Goal: Task Accomplishment & Management: Manage account settings

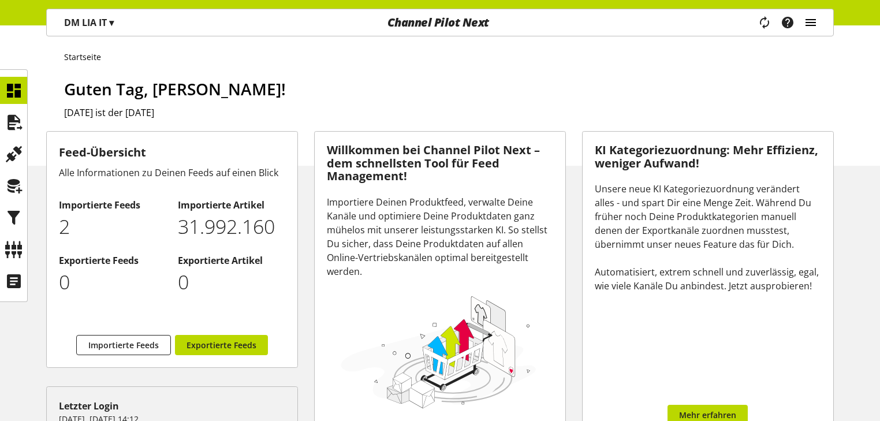
click at [815, 25] on icon "main navigation" at bounding box center [810, 22] width 14 height 21
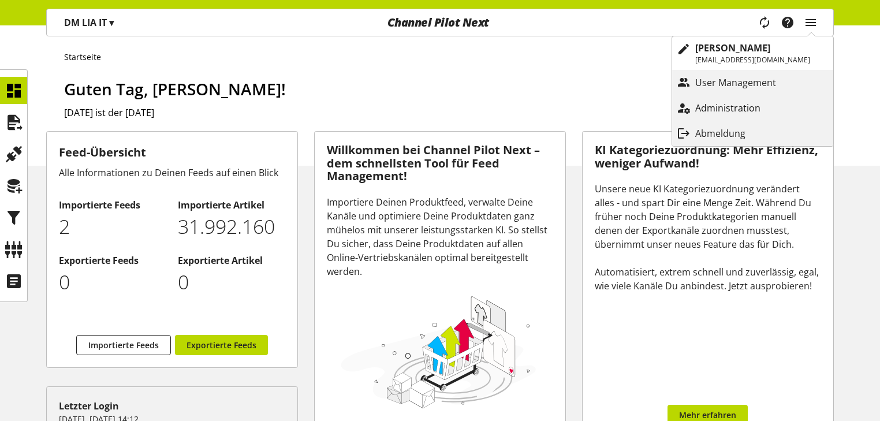
click at [747, 108] on p "Administration" at bounding box center [739, 108] width 88 height 14
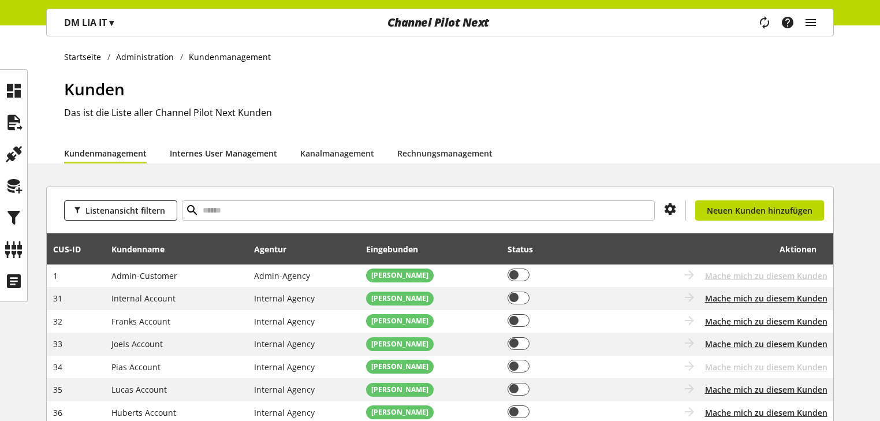
click at [242, 153] on link "Internes User Management" at bounding box center [223, 153] width 107 height 12
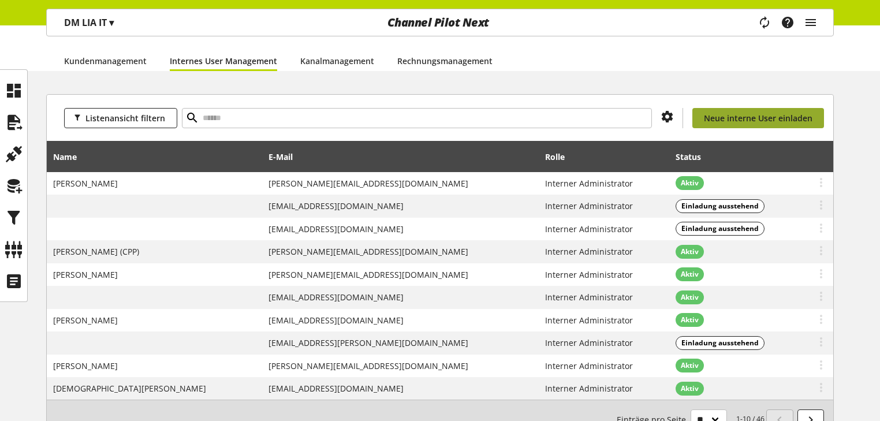
click at [747, 118] on span "Neue interne User einladen" at bounding box center [758, 118] width 109 height 12
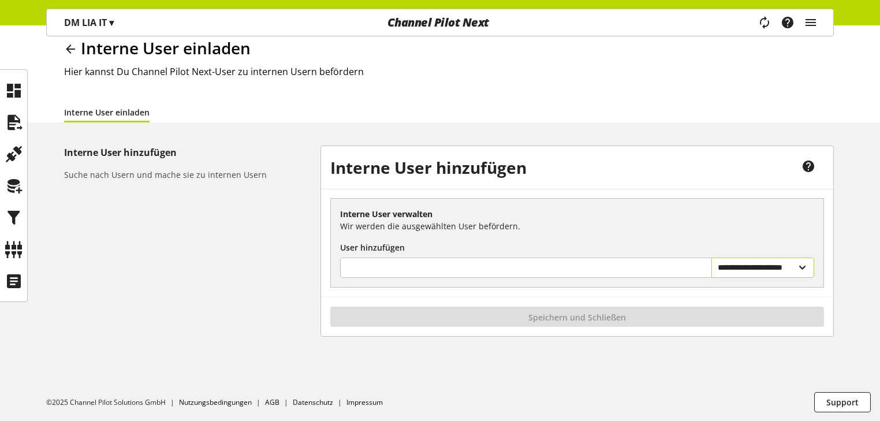
click at [760, 268] on select "**********" at bounding box center [762, 267] width 103 height 20
click at [618, 268] on input "text" at bounding box center [523, 268] width 364 height 16
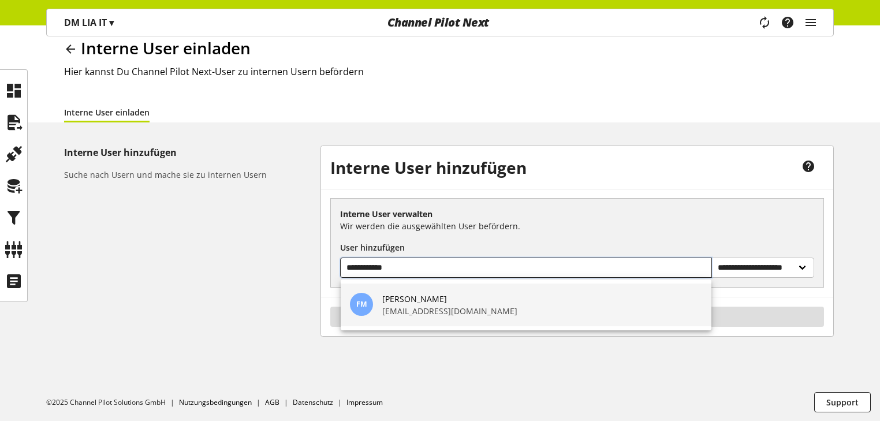
type input "**********"
click at [427, 302] on p "[PERSON_NAME]" at bounding box center [449, 299] width 135 height 12
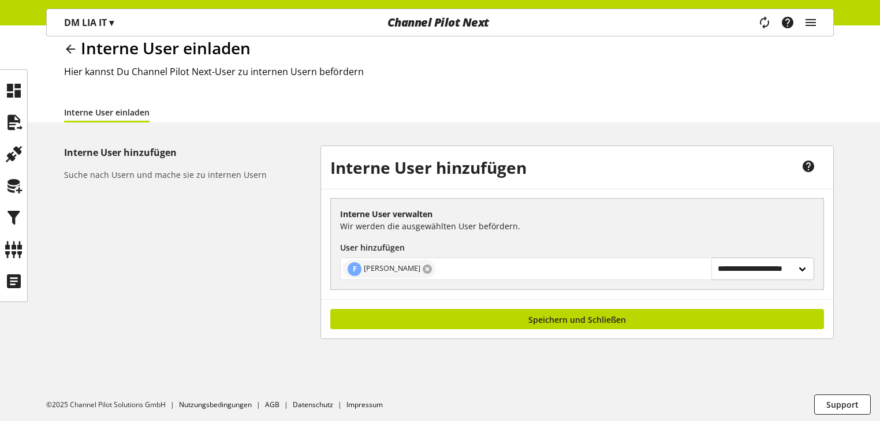
click at [428, 270] on link at bounding box center [426, 268] width 9 height 9
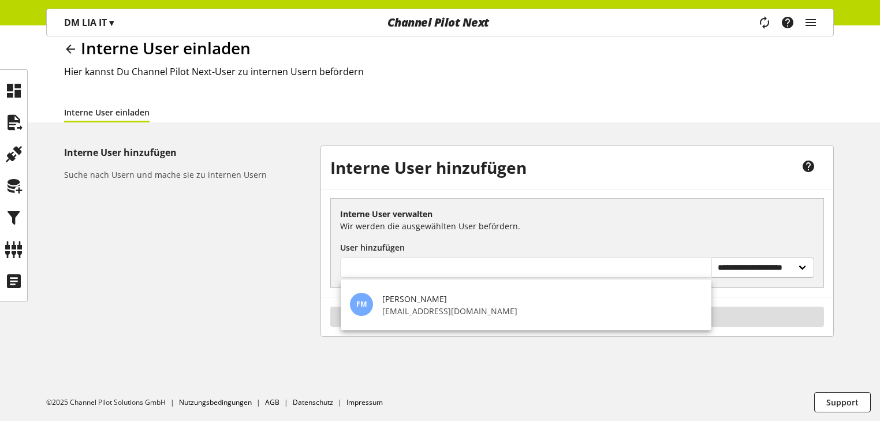
click at [428, 272] on input "text" at bounding box center [523, 268] width 364 height 16
type input "*"
click at [616, 237] on div "**********" at bounding box center [576, 242] width 493 height 89
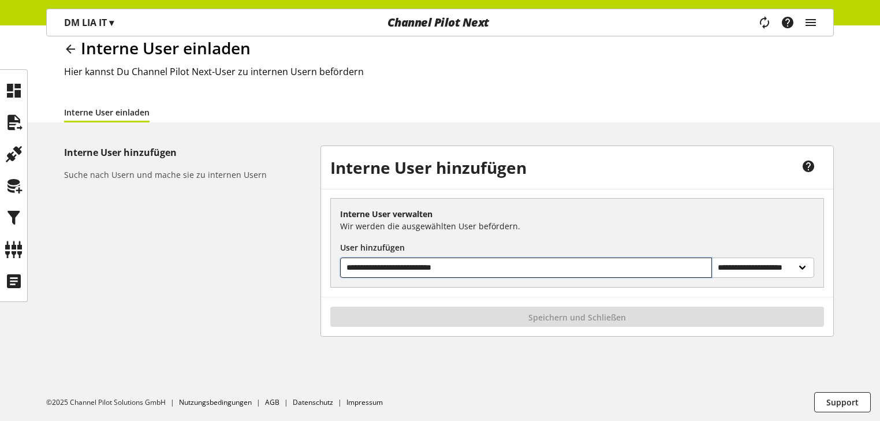
click at [492, 270] on input "**********" at bounding box center [523, 268] width 364 height 16
click at [491, 268] on input "**********" at bounding box center [523, 268] width 364 height 16
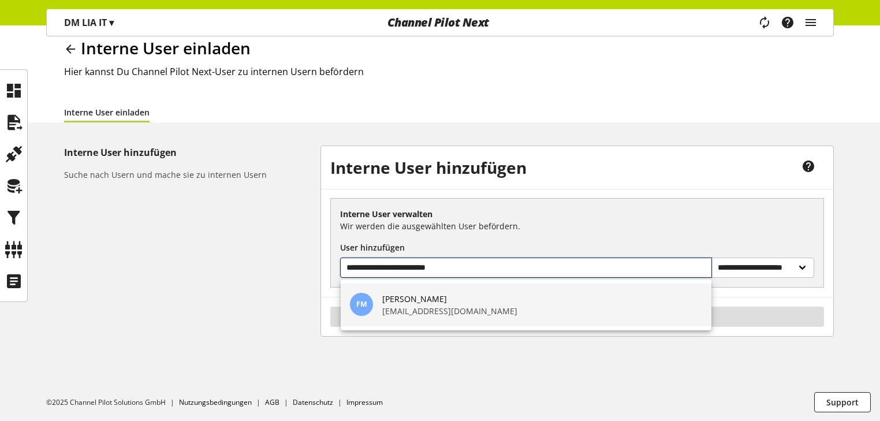
type input "**********"
click at [422, 301] on p "[PERSON_NAME]" at bounding box center [449, 299] width 135 height 12
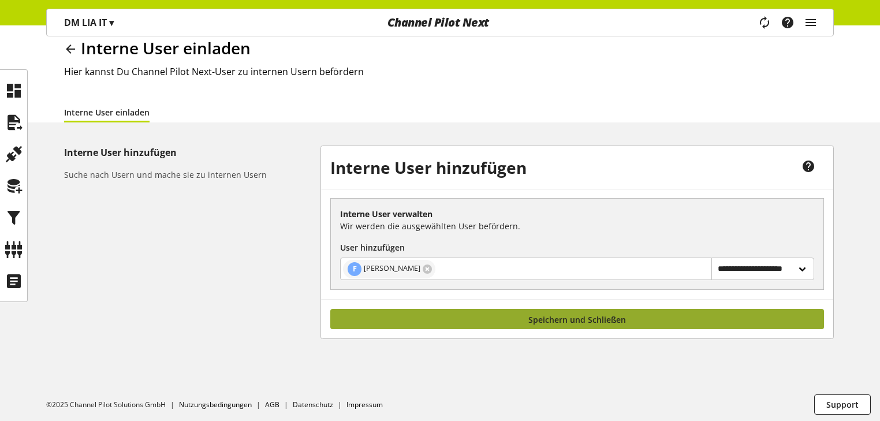
click at [548, 315] on span "Speichern und Schließen" at bounding box center [577, 319] width 98 height 12
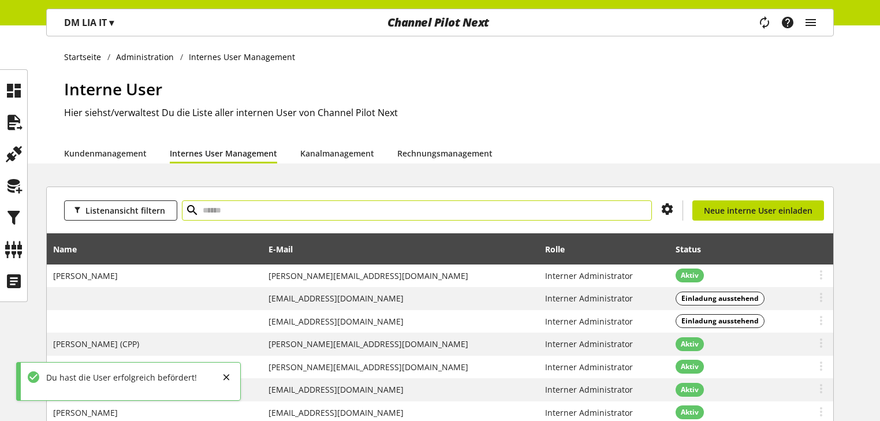
click at [294, 210] on input "text" at bounding box center [417, 210] width 470 height 20
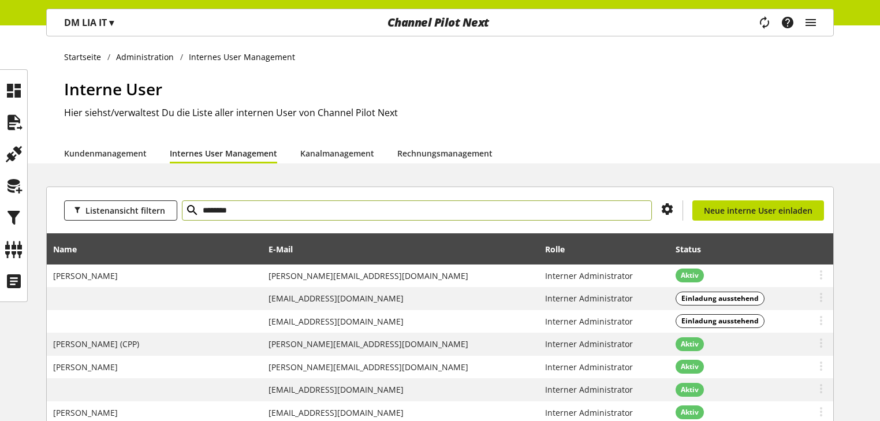
type input "********"
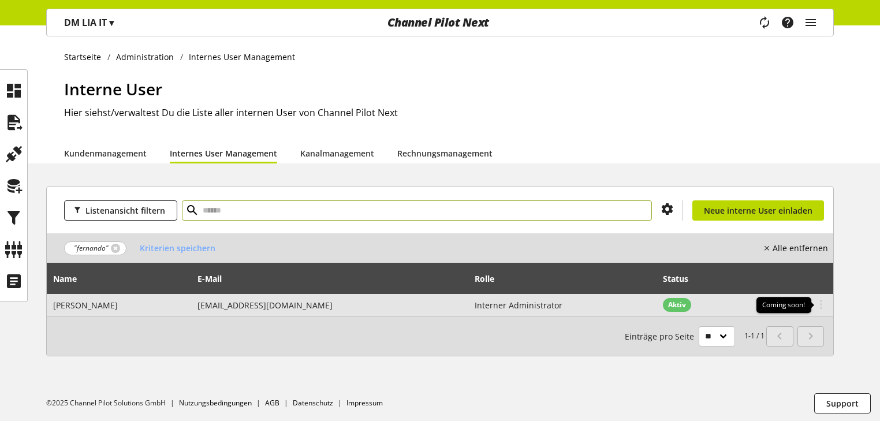
click at [819, 304] on icon at bounding box center [821, 304] width 14 height 21
click at [259, 309] on span "[EMAIL_ADDRESS][DOMAIN_NAME]" at bounding box center [264, 305] width 135 height 11
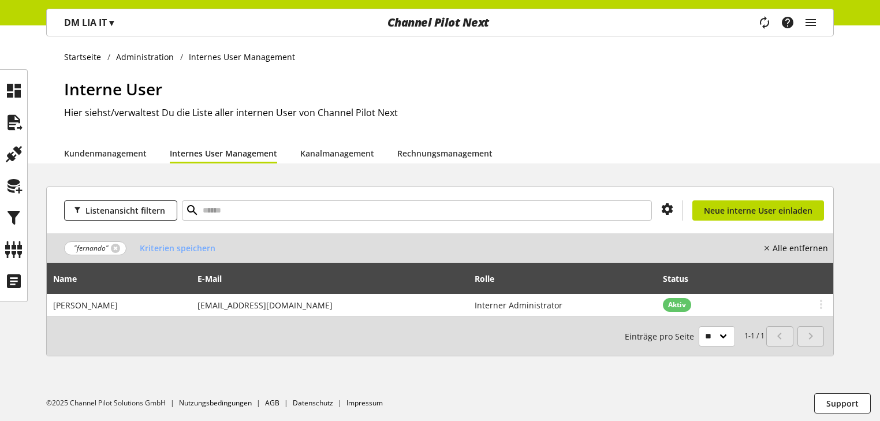
click at [582, 93] on h1 "Interne User" at bounding box center [448, 89] width 769 height 24
click at [813, 23] on icon "main navigation" at bounding box center [810, 22] width 14 height 21
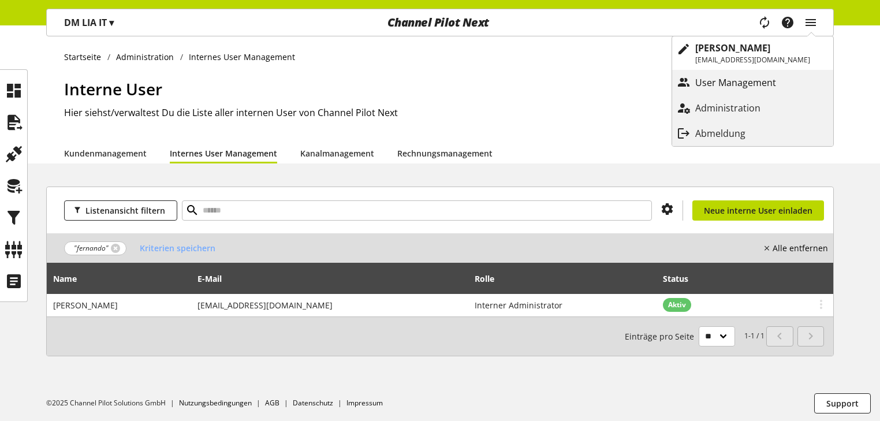
click at [770, 83] on p "User Management" at bounding box center [747, 83] width 104 height 14
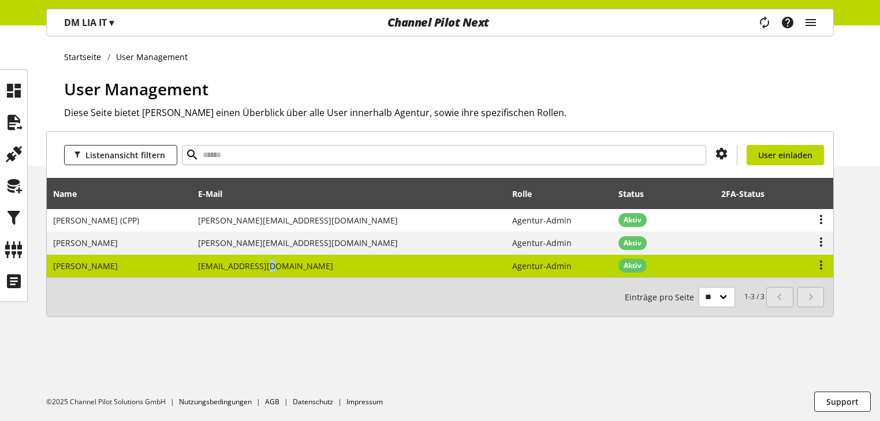
click at [267, 268] on span "[EMAIL_ADDRESS][DOMAIN_NAME]" at bounding box center [265, 265] width 135 height 11
click at [251, 265] on span "[EMAIL_ADDRESS][DOMAIN_NAME]" at bounding box center [265, 265] width 135 height 11
select select "**********"
select select "******"
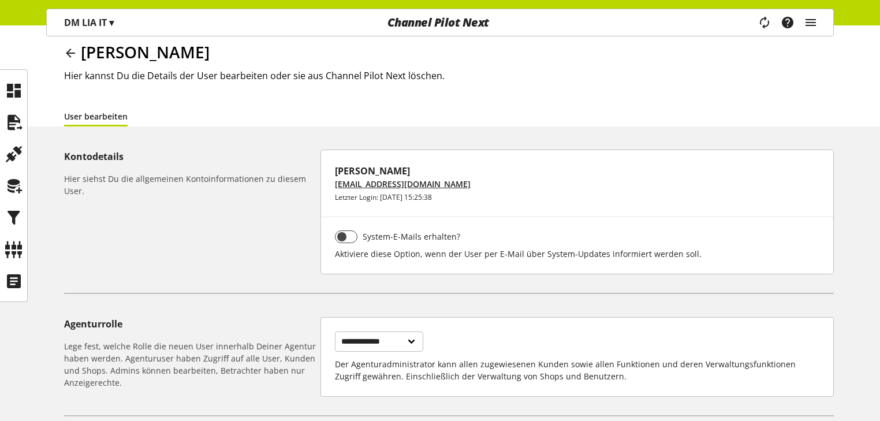
scroll to position [21, 0]
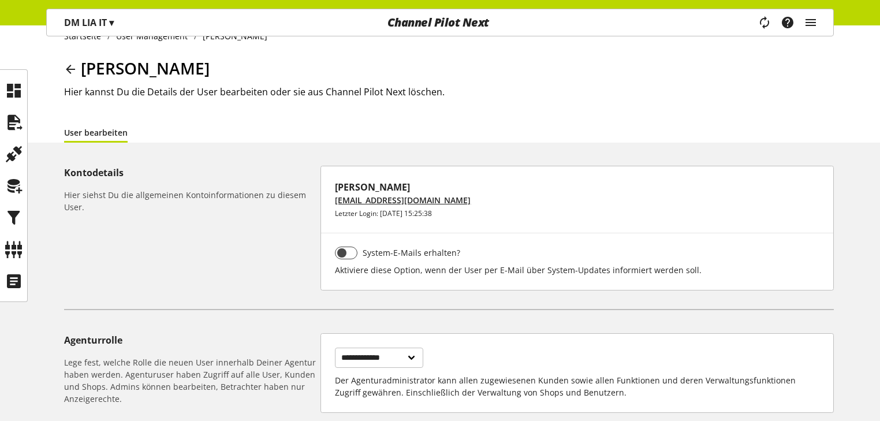
click at [75, 68] on icon at bounding box center [70, 69] width 14 height 21
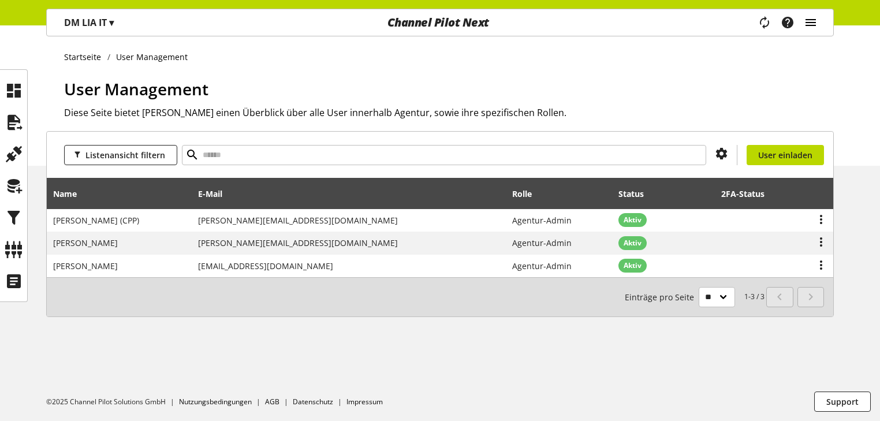
click at [808, 25] on icon "main navigation" at bounding box center [810, 22] width 14 height 21
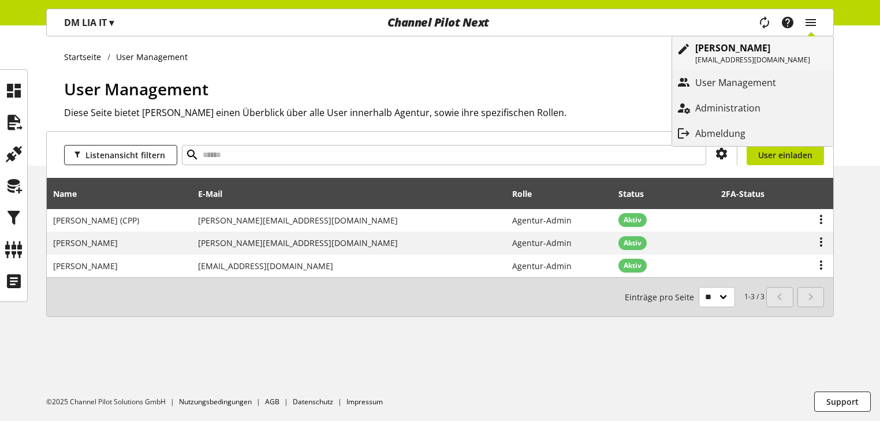
click at [768, 51] on p "[PERSON_NAME]" at bounding box center [752, 48] width 115 height 14
select select "**"
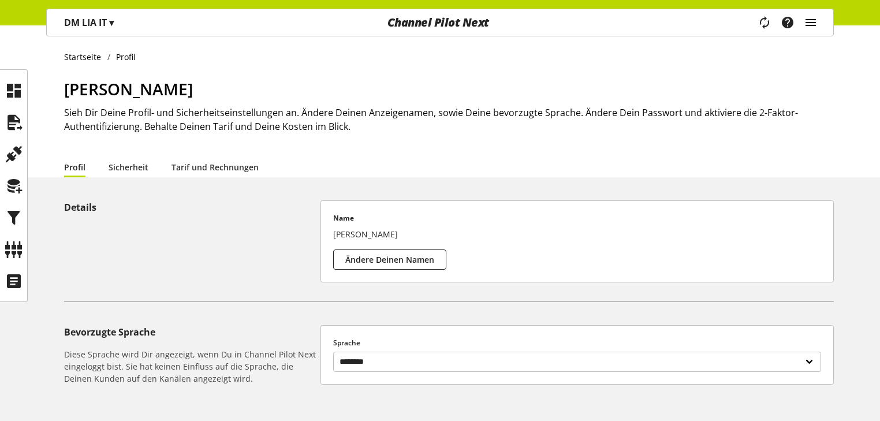
click at [810, 22] on icon "main navigation" at bounding box center [810, 22] width 14 height 21
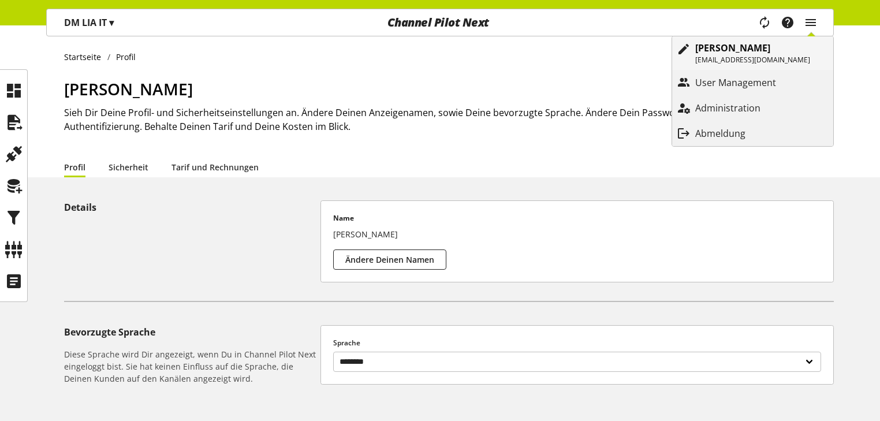
click at [769, 50] on p "[PERSON_NAME]" at bounding box center [752, 48] width 115 height 14
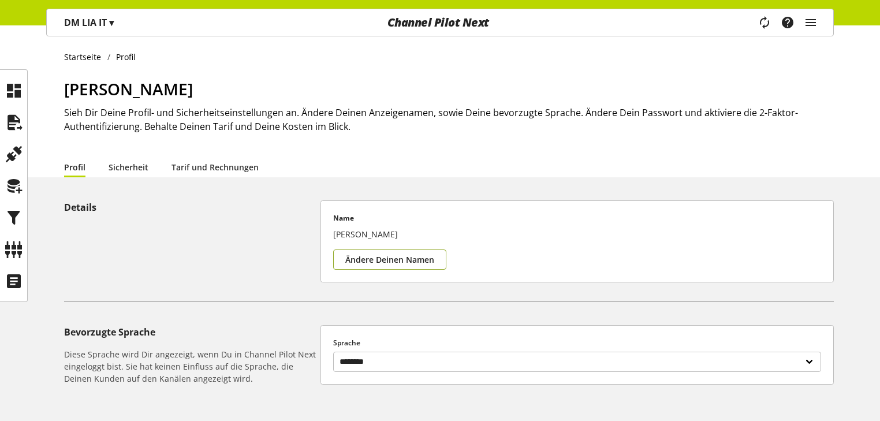
click at [383, 263] on span "Ändere Deinen Namen" at bounding box center [389, 259] width 89 height 12
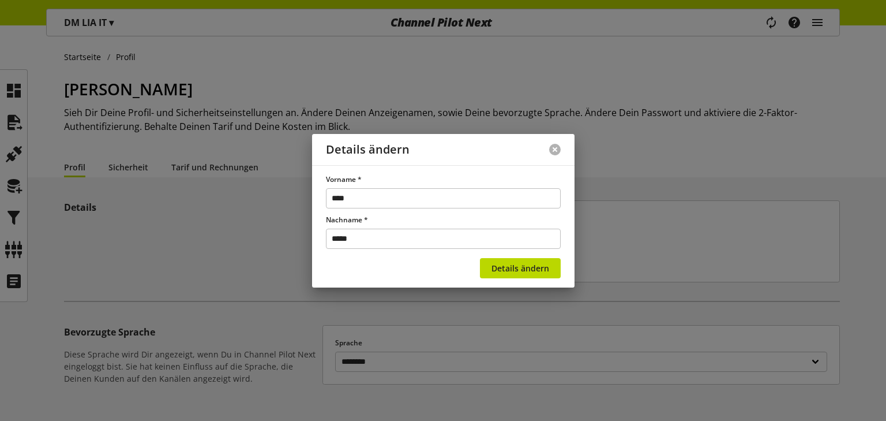
click at [551, 150] on button at bounding box center [555, 150] width 12 height 12
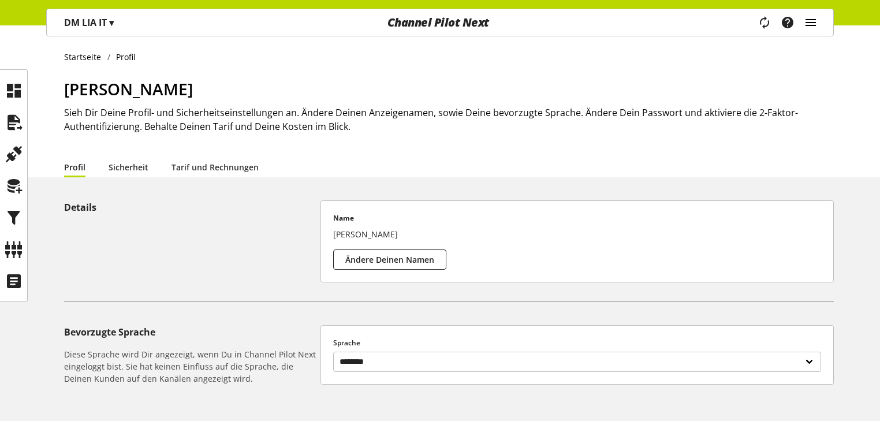
click at [809, 18] on icon "main navigation" at bounding box center [810, 22] width 14 height 21
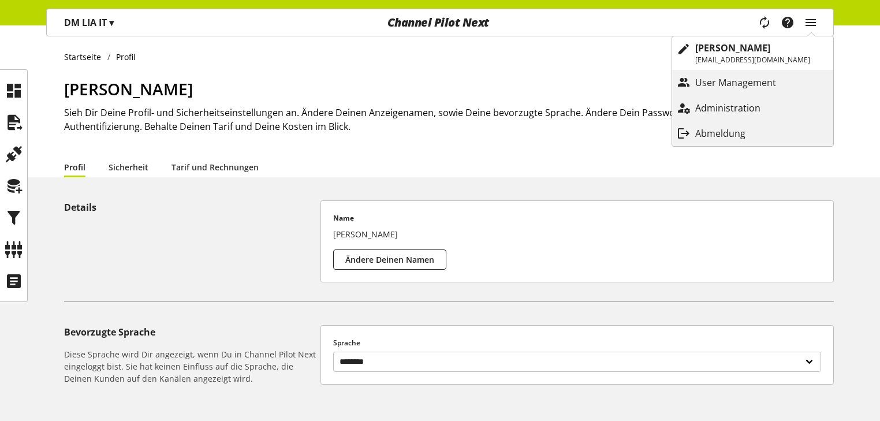
click at [773, 106] on p "Administration" at bounding box center [739, 108] width 88 height 14
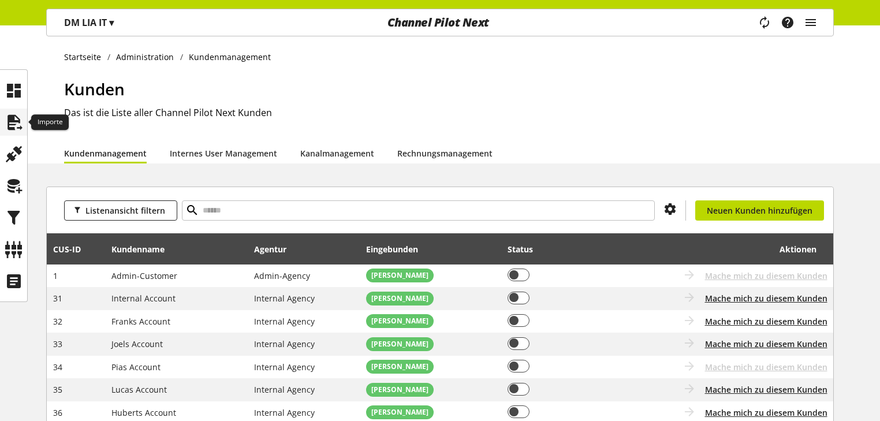
click at [16, 123] on icon at bounding box center [14, 122] width 18 height 23
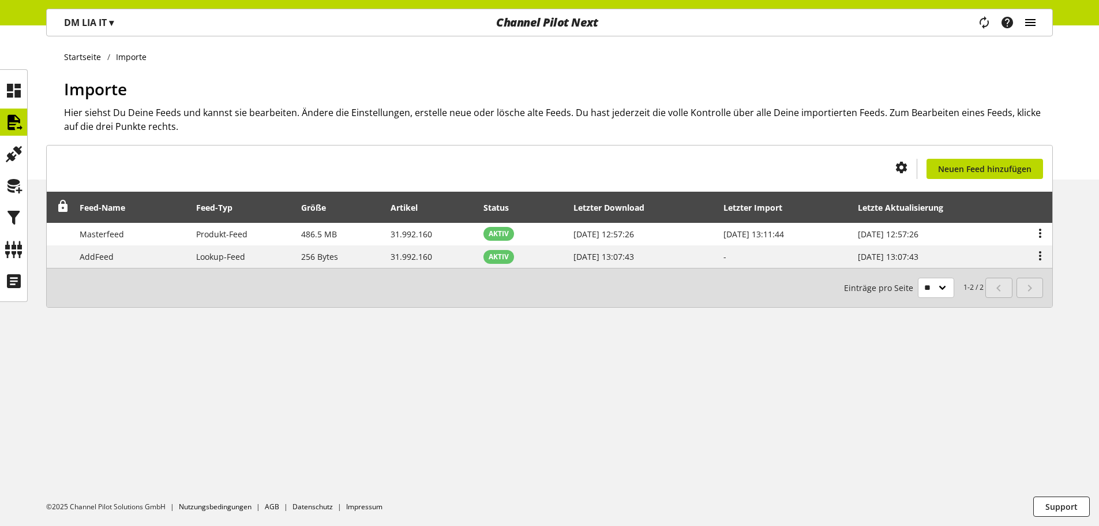
click at [879, 20] on icon "main navigation" at bounding box center [1031, 22] width 14 height 21
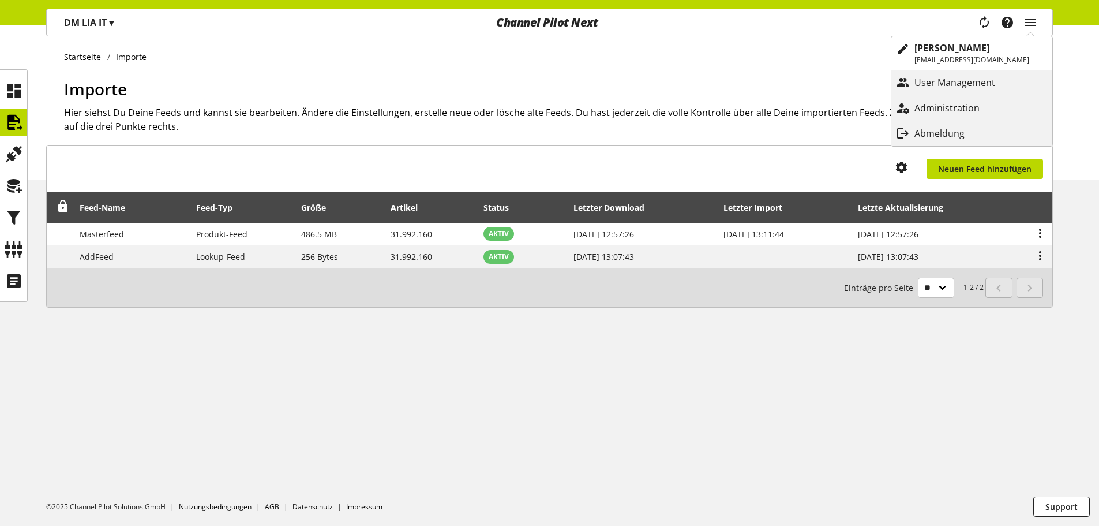
click at [879, 100] on link "Administration" at bounding box center [972, 108] width 161 height 21
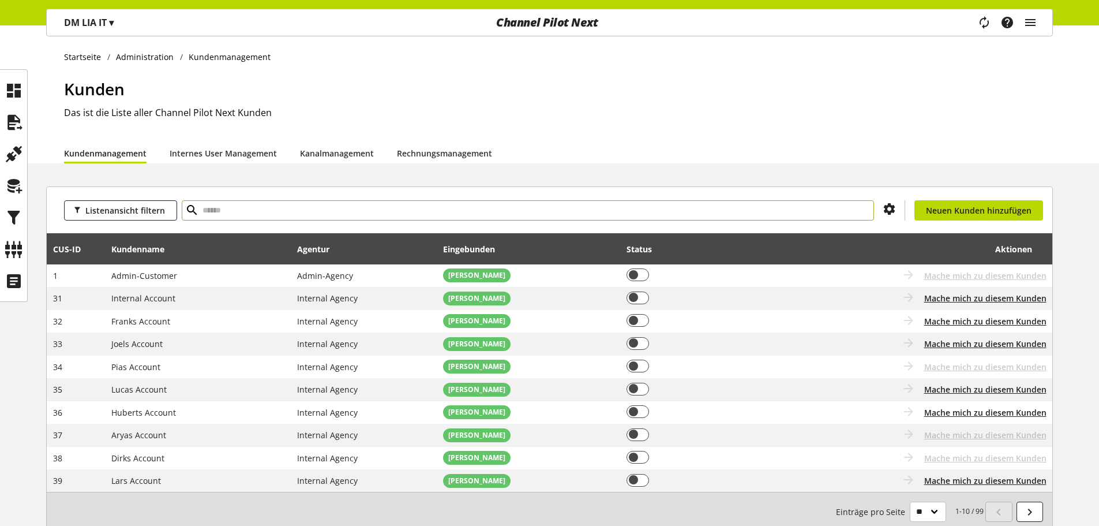
click at [316, 210] on input "text" at bounding box center [528, 210] width 693 height 20
type input "****"
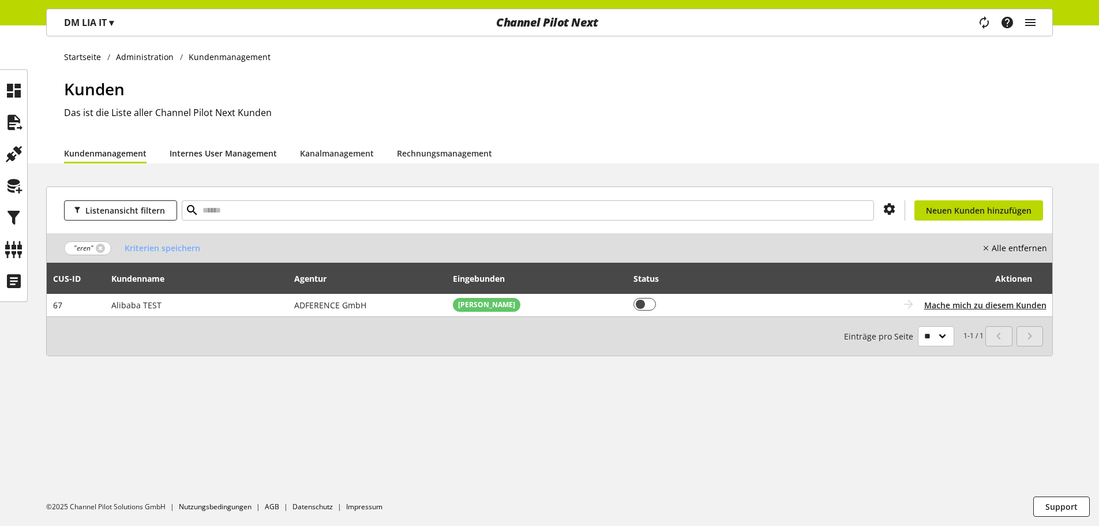
click at [232, 149] on link "Internes User Management" at bounding box center [223, 153] width 107 height 12
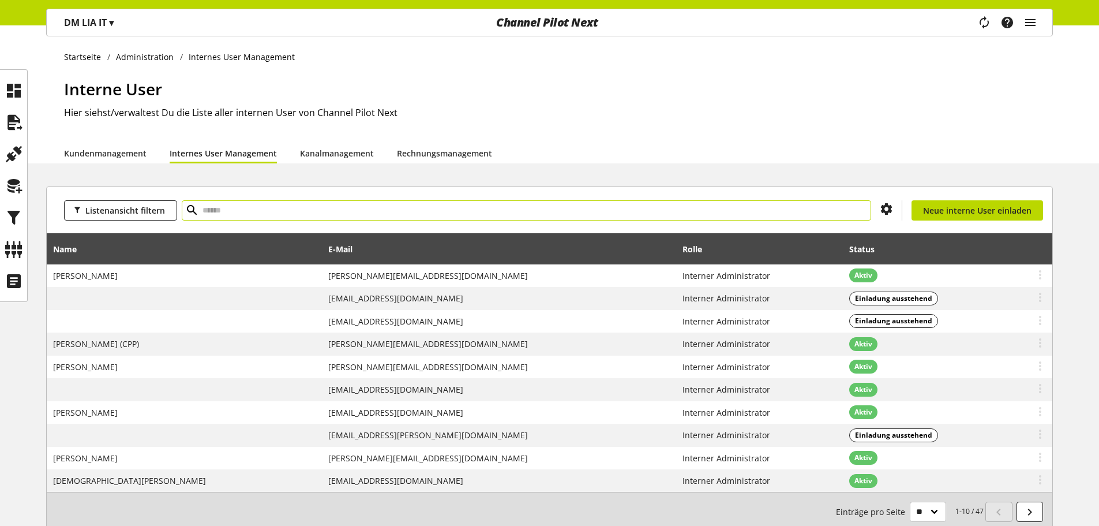
click at [253, 211] on input "text" at bounding box center [527, 210] width 690 height 20
type input "****"
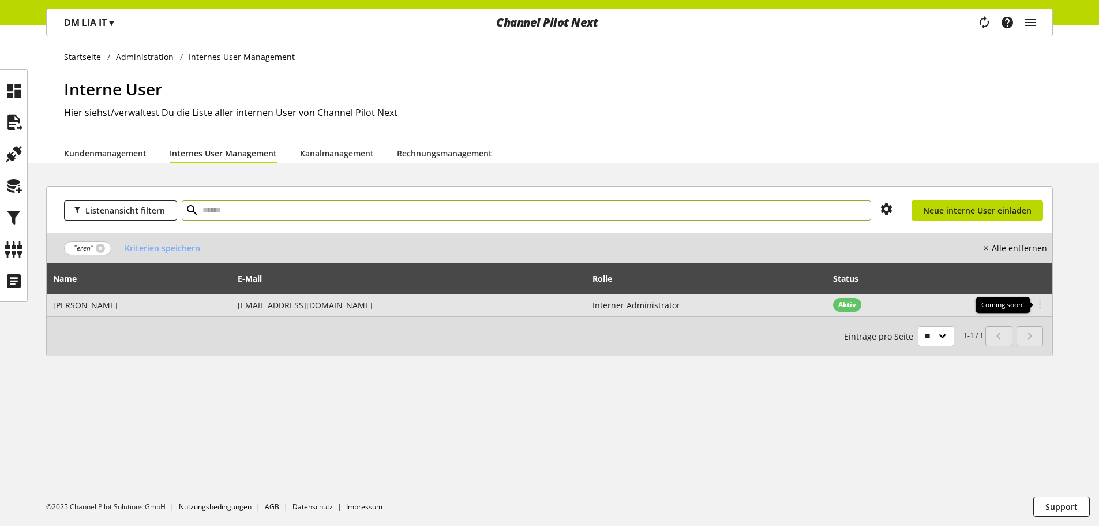
click at [879, 302] on icon at bounding box center [1041, 304] width 14 height 21
click at [879, 300] on td "Coming soon!" at bounding box center [1023, 305] width 58 height 23
click at [641, 305] on span "Interner Administrator" at bounding box center [637, 305] width 88 height 11
click at [93, 302] on span "[PERSON_NAME]" at bounding box center [85, 305] width 65 height 11
click at [330, 305] on span "[EMAIL_ADDRESS][DOMAIN_NAME]" at bounding box center [305, 305] width 135 height 11
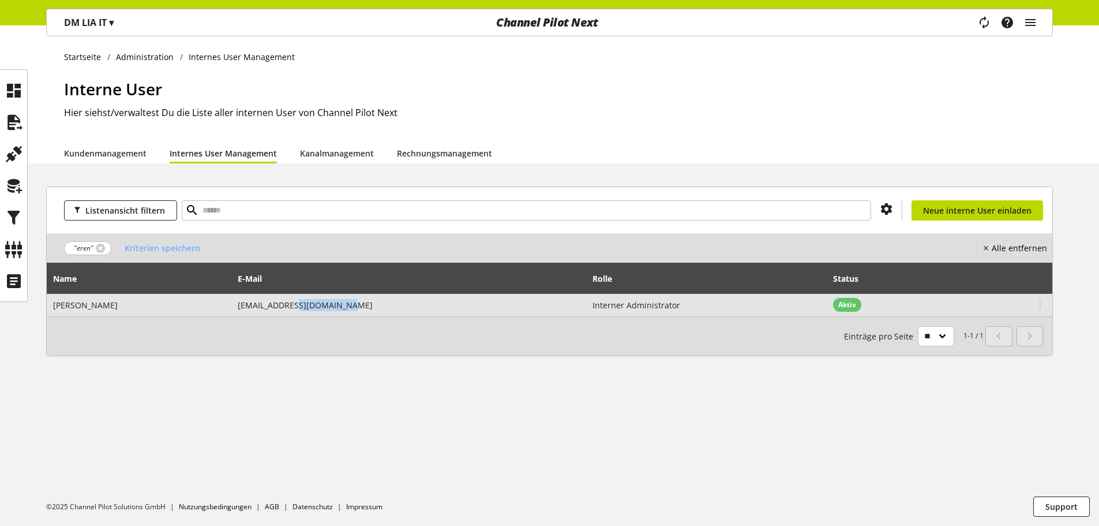
click at [330, 305] on span "[EMAIL_ADDRESS][DOMAIN_NAME]" at bounding box center [305, 305] width 135 height 11
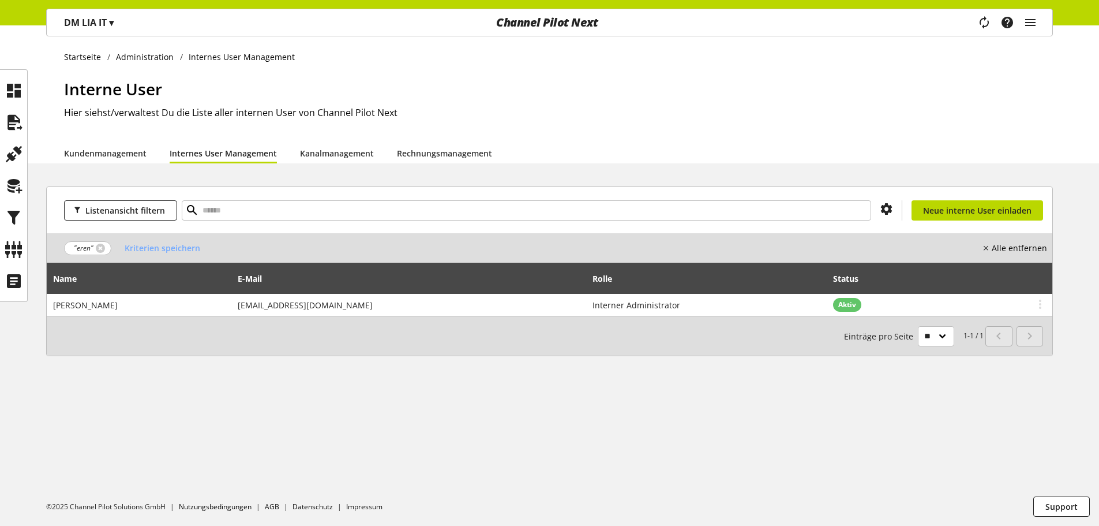
click at [481, 334] on div "1-1 / 1 Einträge pro Seite ** ** ** ***" at bounding box center [550, 335] width 1006 height 39
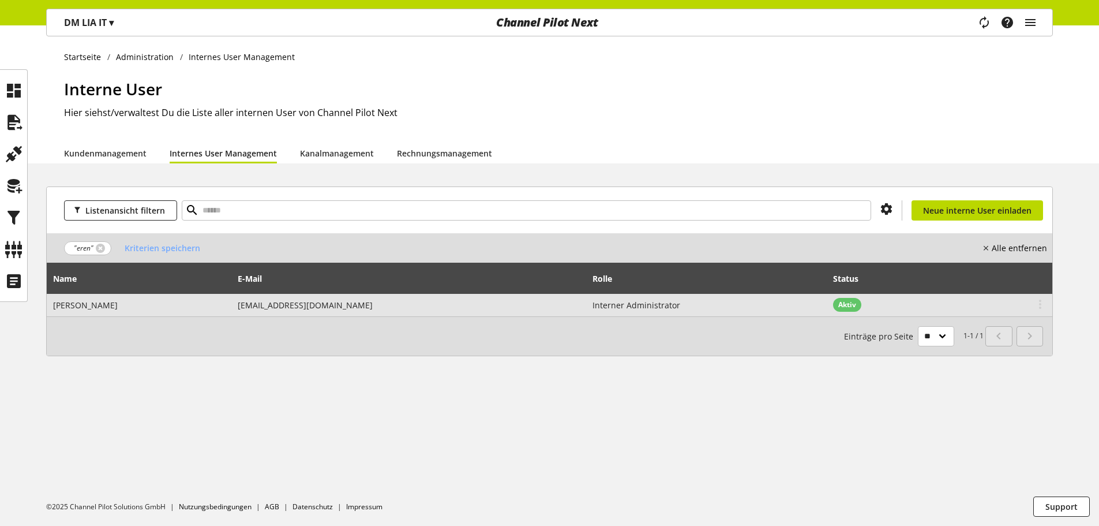
click at [313, 308] on span "[EMAIL_ADDRESS][DOMAIN_NAME]" at bounding box center [305, 305] width 135 height 11
click at [327, 302] on span "[EMAIL_ADDRESS][DOMAIN_NAME]" at bounding box center [305, 305] width 135 height 11
click at [338, 302] on span "[EMAIL_ADDRESS][DOMAIN_NAME]" at bounding box center [305, 305] width 135 height 11
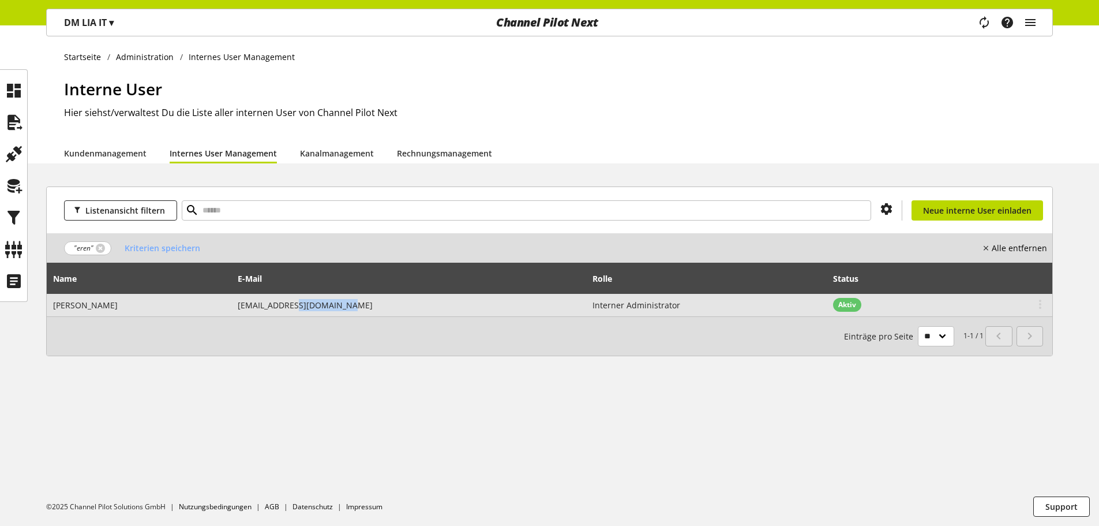
click at [338, 302] on span "[EMAIL_ADDRESS][DOMAIN_NAME]" at bounding box center [305, 305] width 135 height 11
click at [361, 305] on span "[EMAIL_ADDRESS][DOMAIN_NAME]" at bounding box center [305, 305] width 135 height 11
click at [879, 305] on icon at bounding box center [1041, 304] width 14 height 21
click at [336, 304] on span "[EMAIL_ADDRESS][DOMAIN_NAME]" at bounding box center [305, 305] width 135 height 11
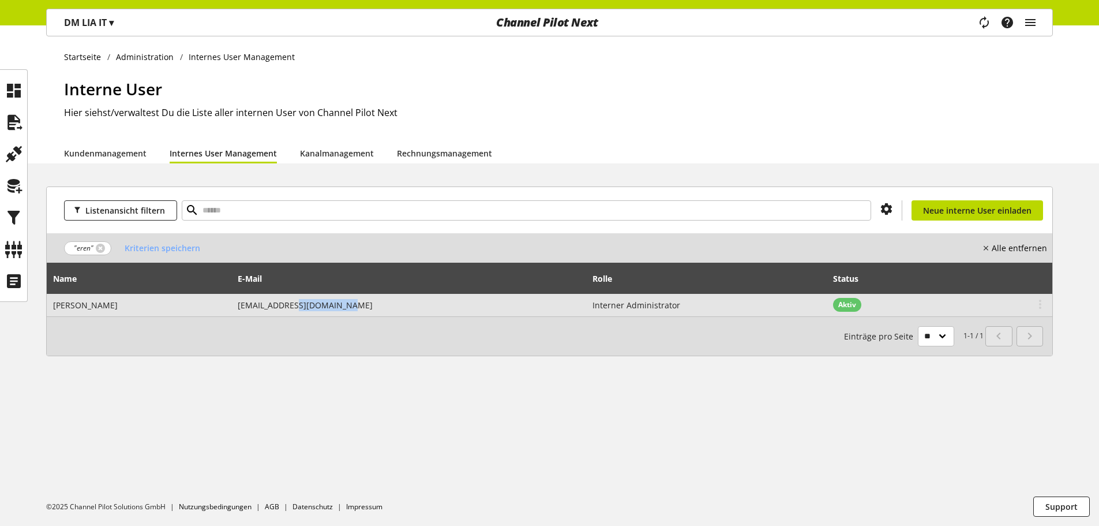
click at [336, 304] on span "[EMAIL_ADDRESS][DOMAIN_NAME]" at bounding box center [305, 305] width 135 height 11
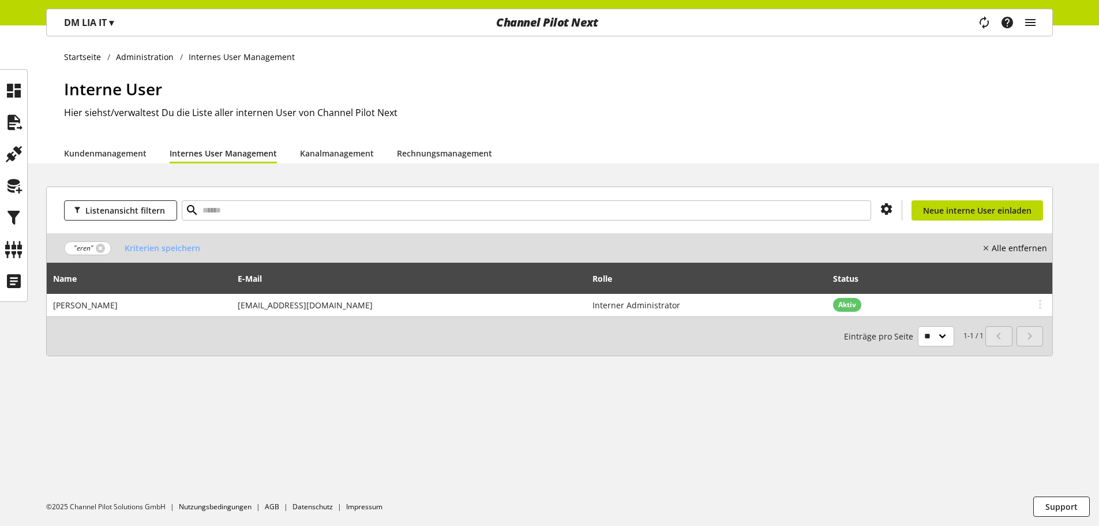
click at [356, 330] on div "1-1 / 1 Einträge pro Seite ** ** ** ***" at bounding box center [550, 335] width 1006 height 39
click at [563, 398] on div "Startseite Administration Internes User Management Interne User Hier siehst/ver…" at bounding box center [549, 275] width 1099 height 500
click at [113, 154] on link "Kundenmanagement" at bounding box center [105, 153] width 83 height 12
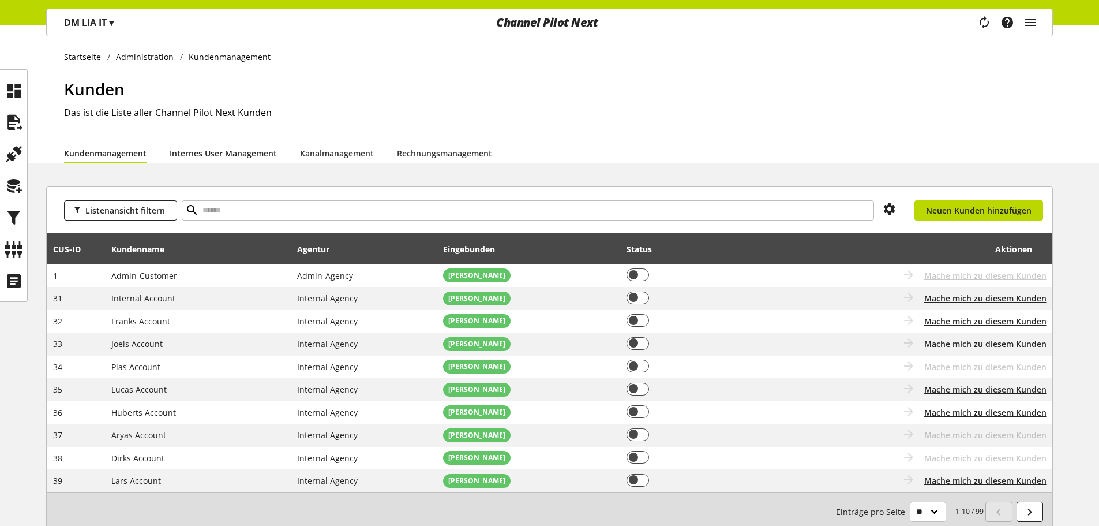
click at [218, 151] on link "Internes User Management" at bounding box center [223, 153] width 107 height 12
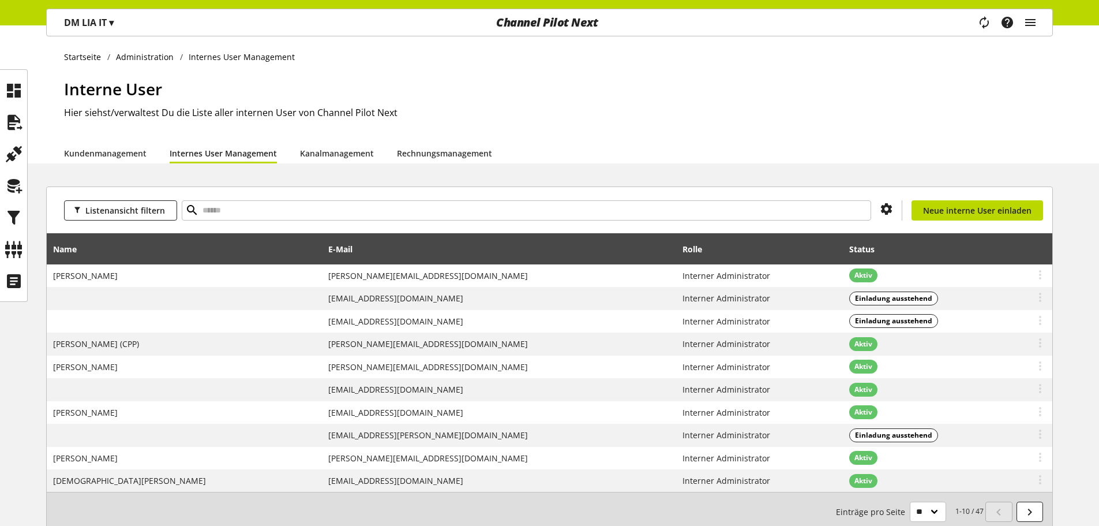
click at [879, 23] on div "Task-Manager Hilfe-Center [PERSON_NAME] [EMAIL_ADDRESS][DOMAIN_NAME] User Manag…" at bounding box center [1011, 22] width 81 height 27
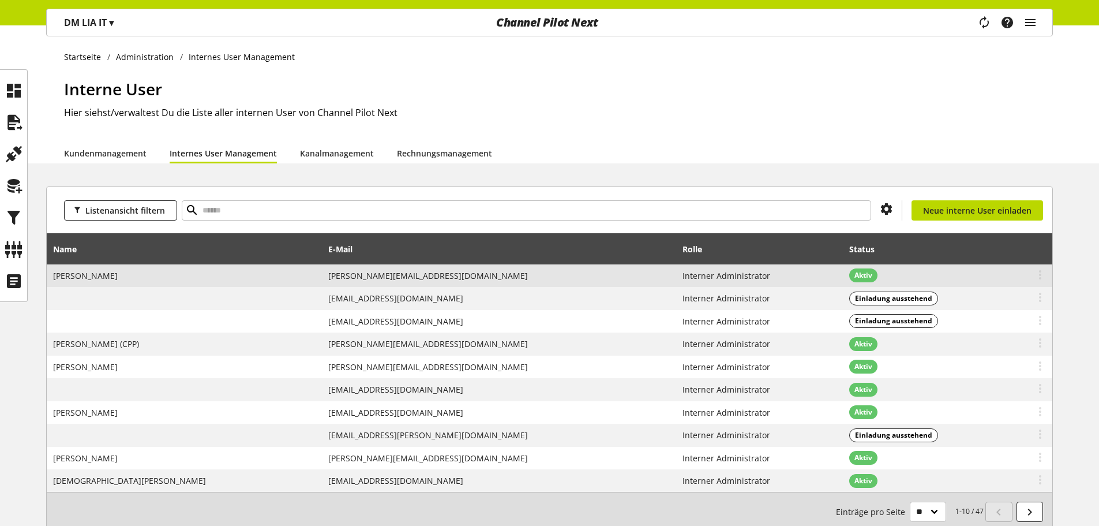
click at [416, 272] on td "[PERSON_NAME][EMAIL_ADDRESS][DOMAIN_NAME]" at bounding box center [500, 275] width 354 height 23
click at [82, 275] on span "[PERSON_NAME]" at bounding box center [85, 275] width 65 height 11
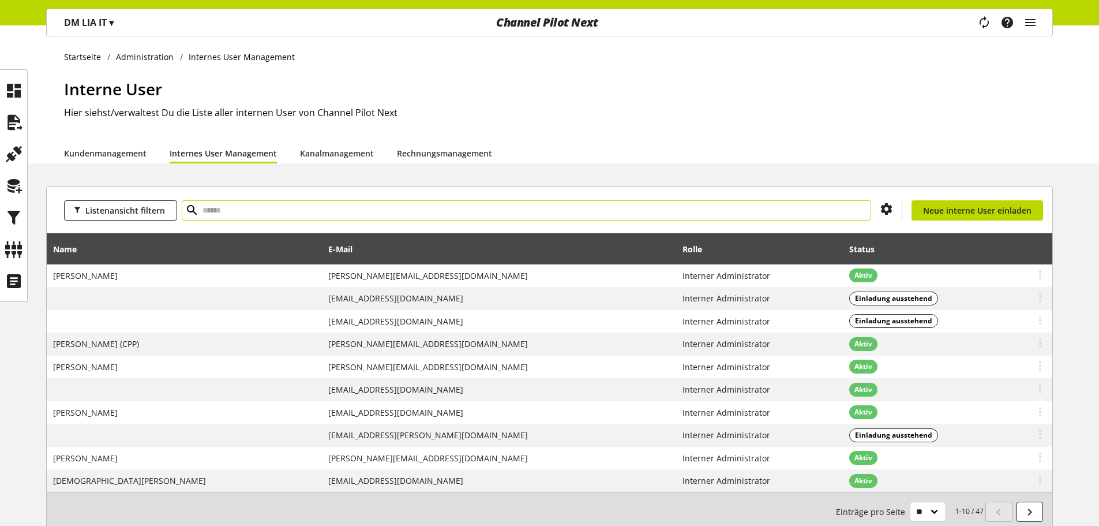
click at [308, 212] on input "text" at bounding box center [527, 210] width 690 height 20
type input "****"
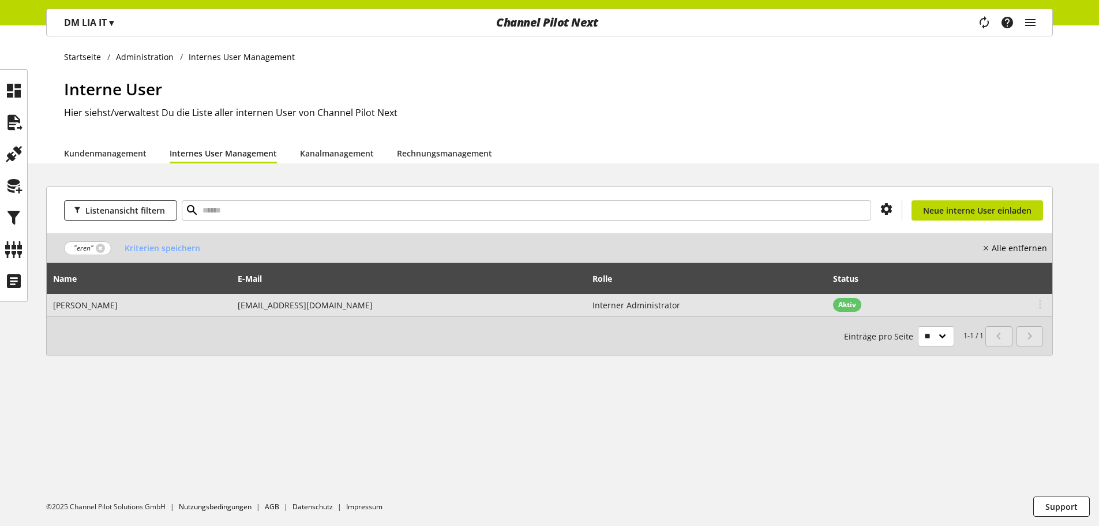
drag, startPoint x: 247, startPoint y: 305, endPoint x: 368, endPoint y: 302, distance: 121.2
click at [368, 302] on td "[EMAIL_ADDRESS][DOMAIN_NAME]" at bounding box center [409, 305] width 355 height 23
click at [368, 302] on span "[EMAIL_ADDRESS][DOMAIN_NAME]" at bounding box center [305, 305] width 135 height 11
click at [839, 304] on span "Aktiv" at bounding box center [848, 305] width 18 height 10
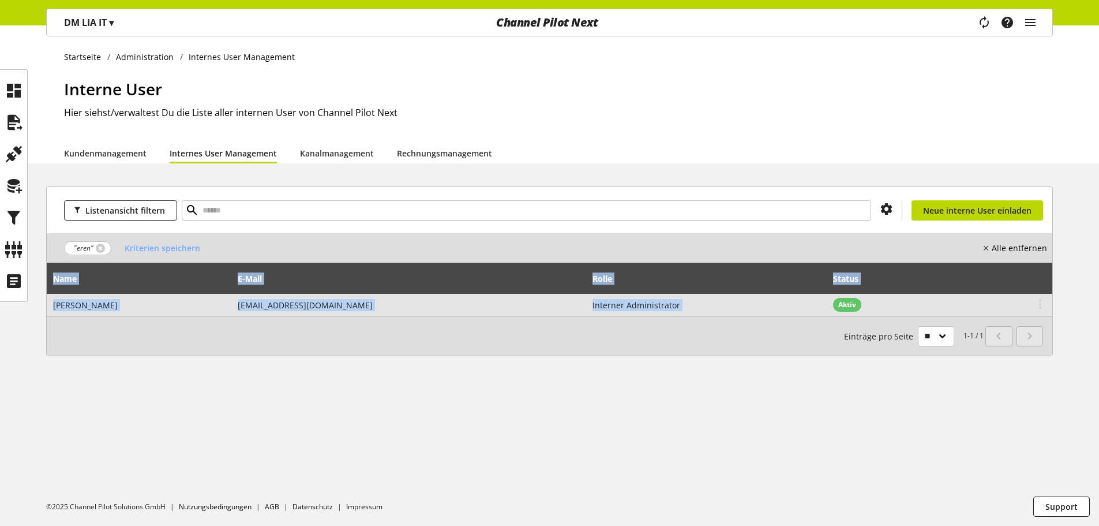
click at [839, 304] on span "Aktiv" at bounding box center [848, 305] width 18 height 10
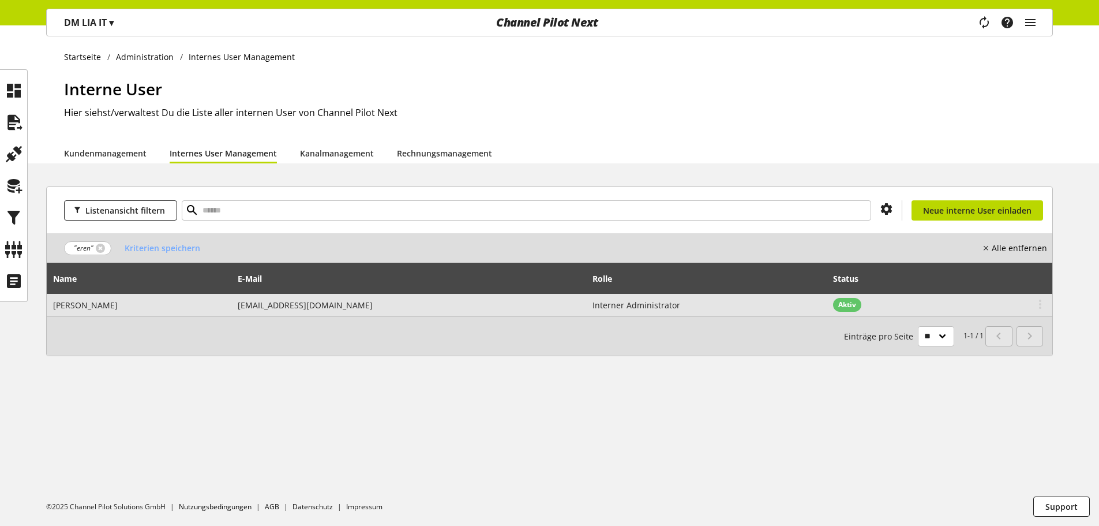
click at [658, 316] on td "Interner Administrator" at bounding box center [706, 305] width 241 height 23
click at [593, 306] on span "Interner Administrator" at bounding box center [637, 305] width 88 height 11
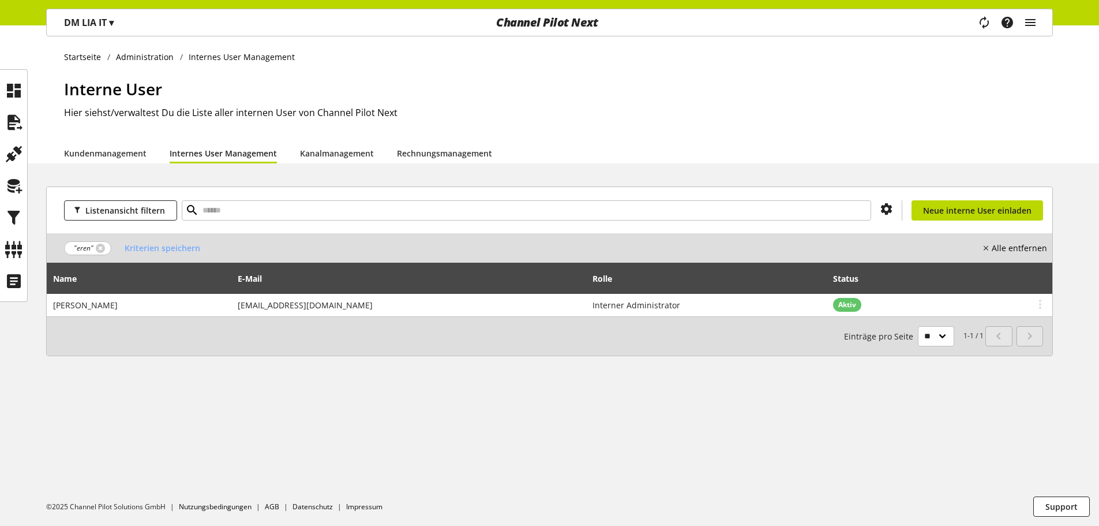
click at [879, 249] on nobr "Alle entfernen" at bounding box center [1019, 248] width 55 height 12
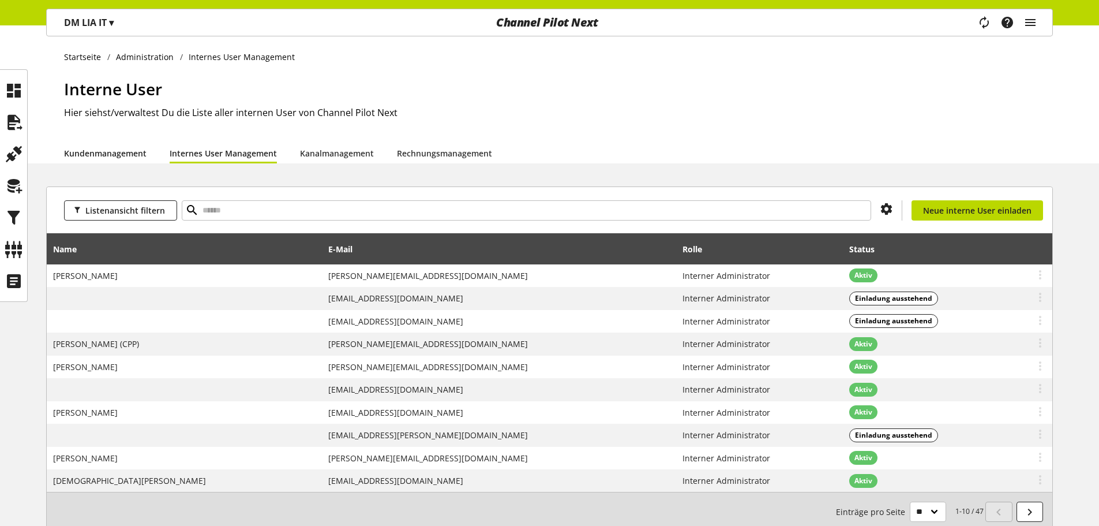
click at [107, 151] on link "Kundenmanagement" at bounding box center [105, 153] width 83 height 12
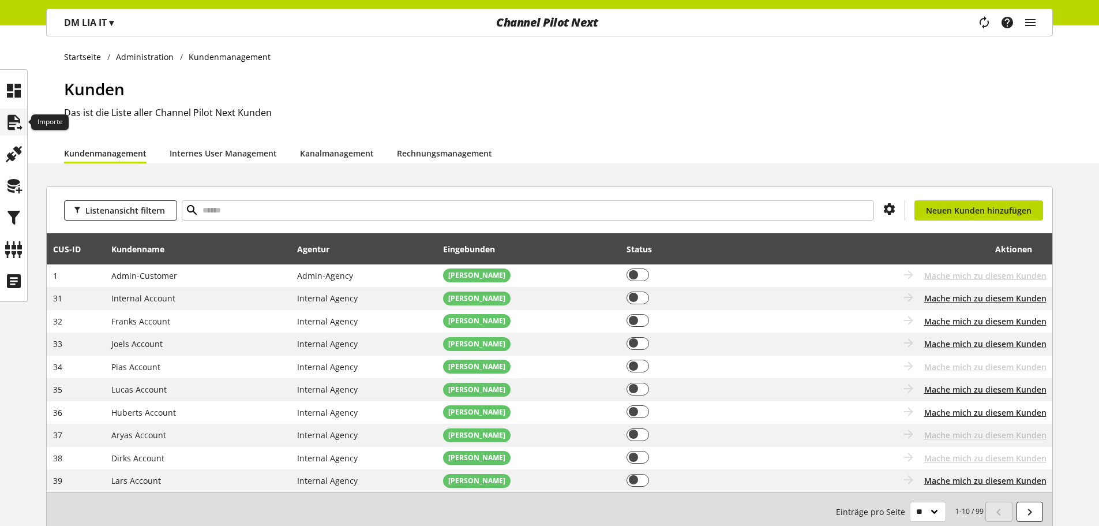
click at [8, 121] on icon at bounding box center [14, 122] width 18 height 23
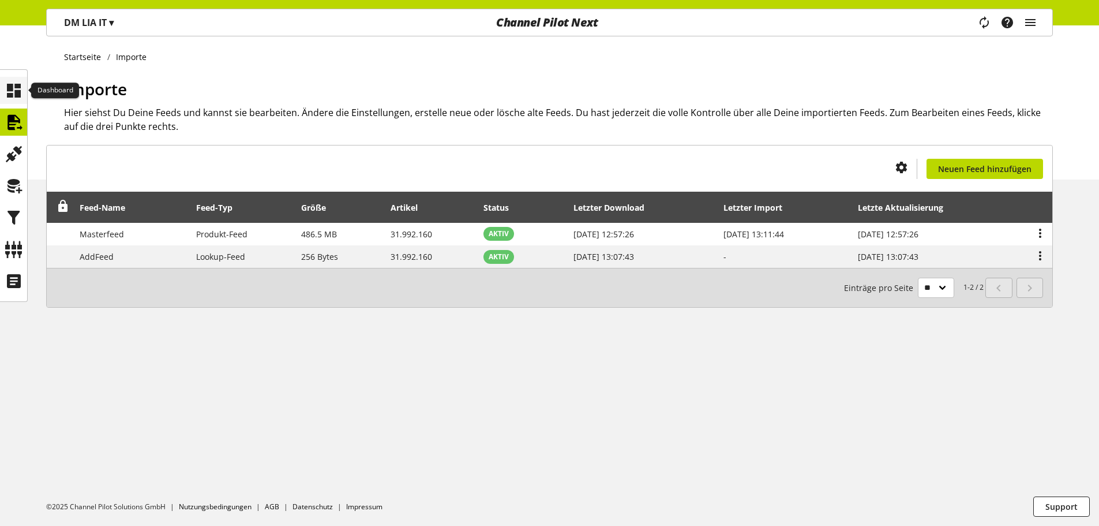
click at [8, 90] on icon at bounding box center [14, 90] width 18 height 23
